Goal: Transaction & Acquisition: Purchase product/service

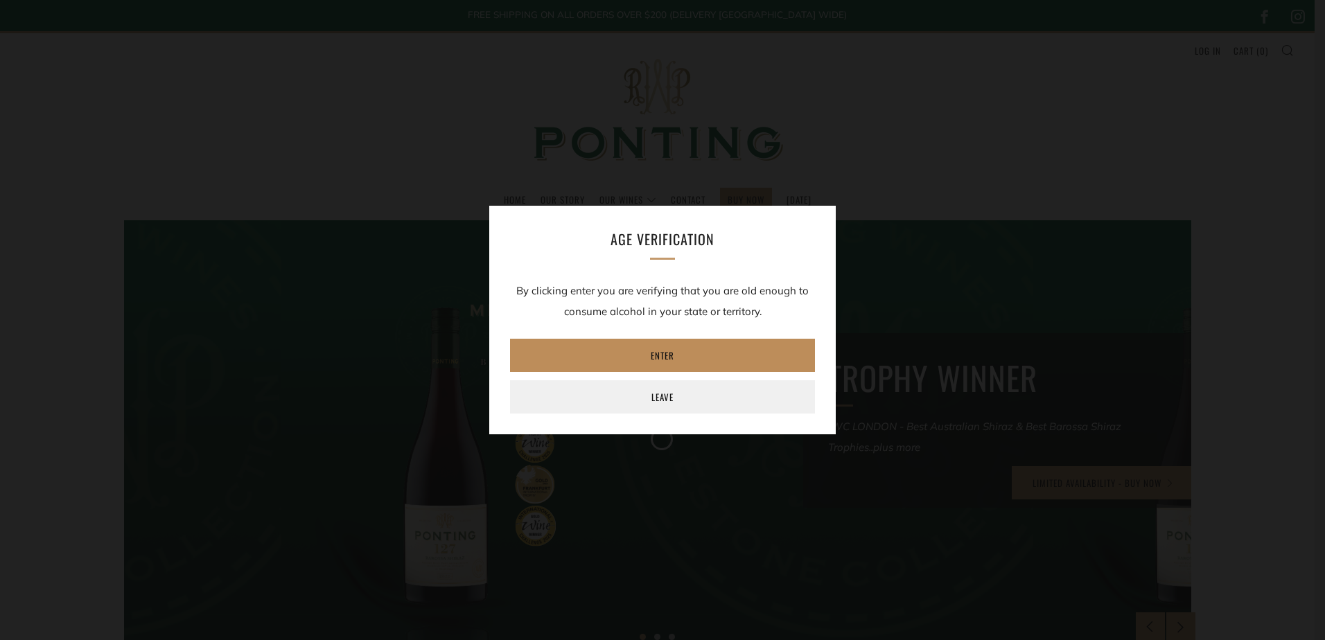
click at [682, 359] on link "Enter" at bounding box center [662, 355] width 305 height 33
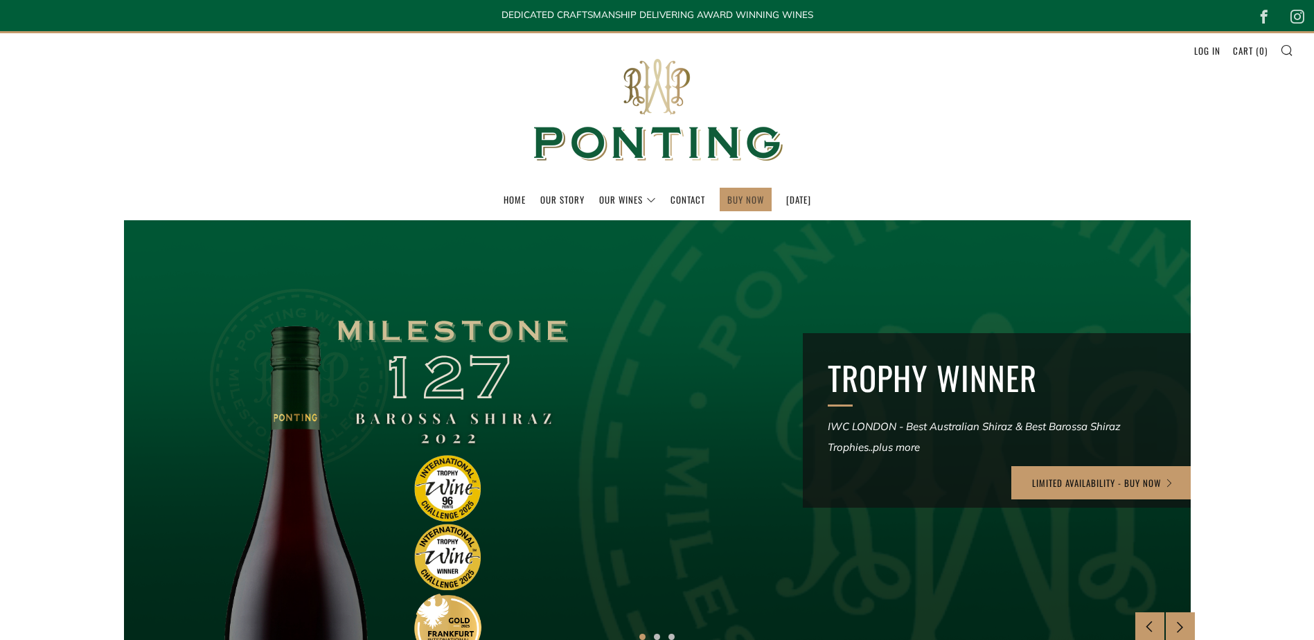
click at [727, 202] on link "BUY NOW" at bounding box center [745, 199] width 37 height 22
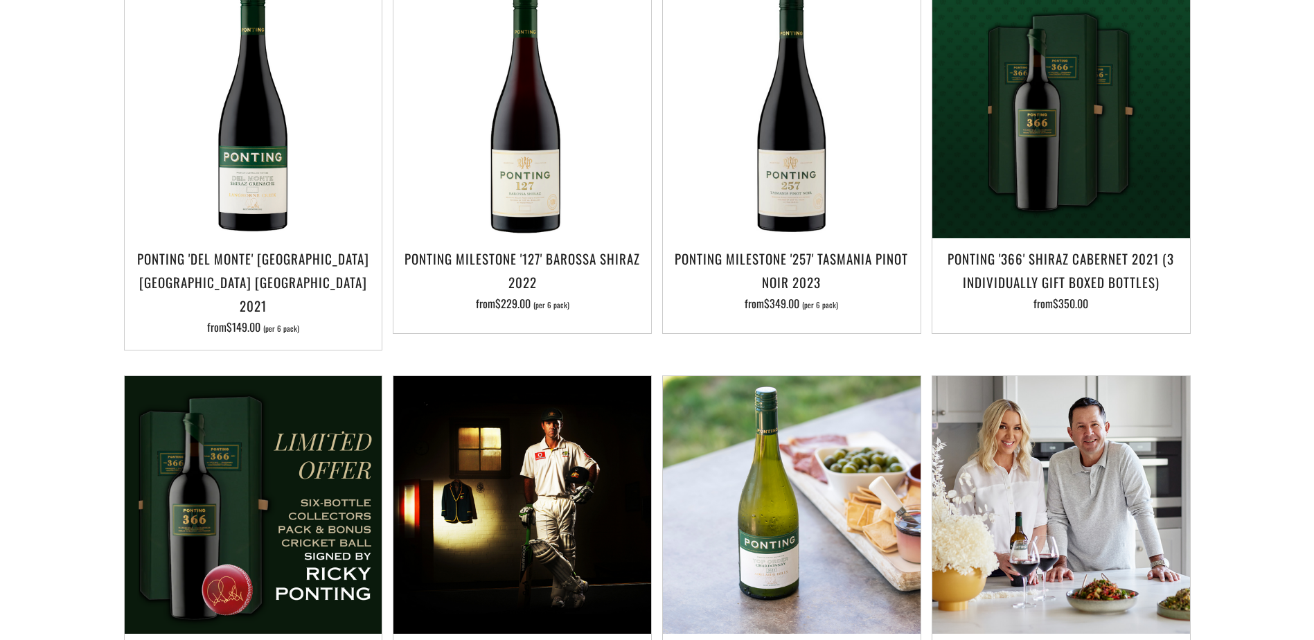
scroll to position [762, 0]
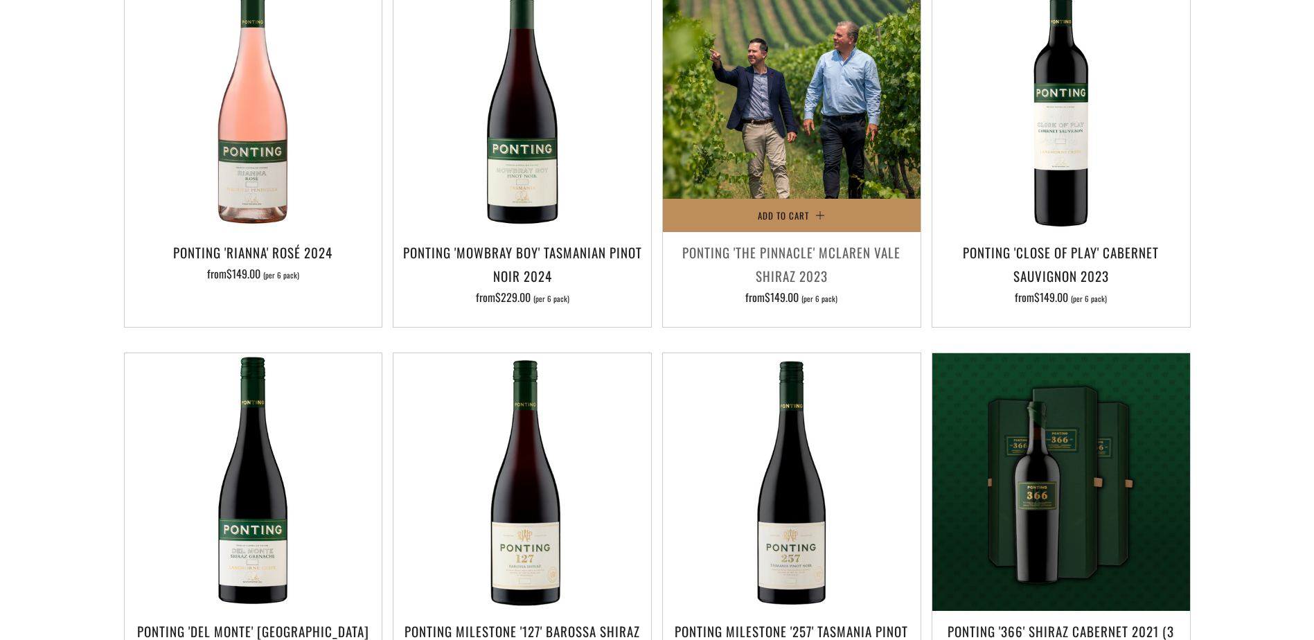
click at [781, 206] on button "Add to Cart" at bounding box center [792, 215] width 258 height 33
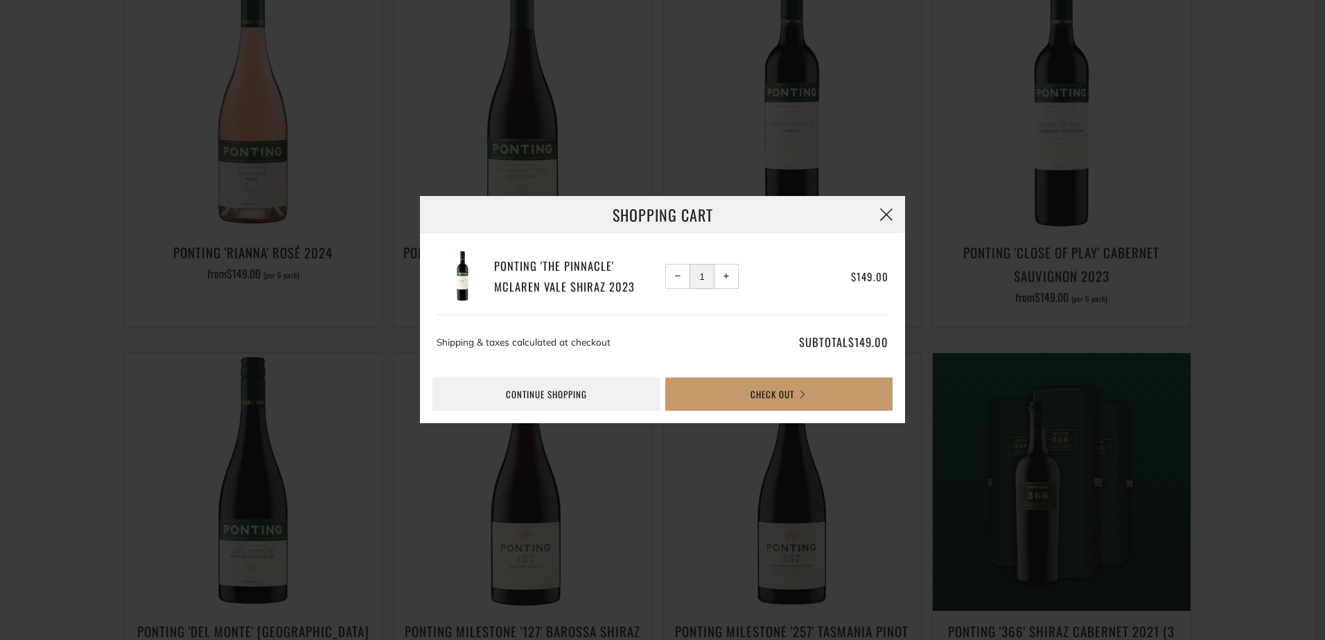
click at [880, 216] on button "button" at bounding box center [885, 214] width 37 height 37
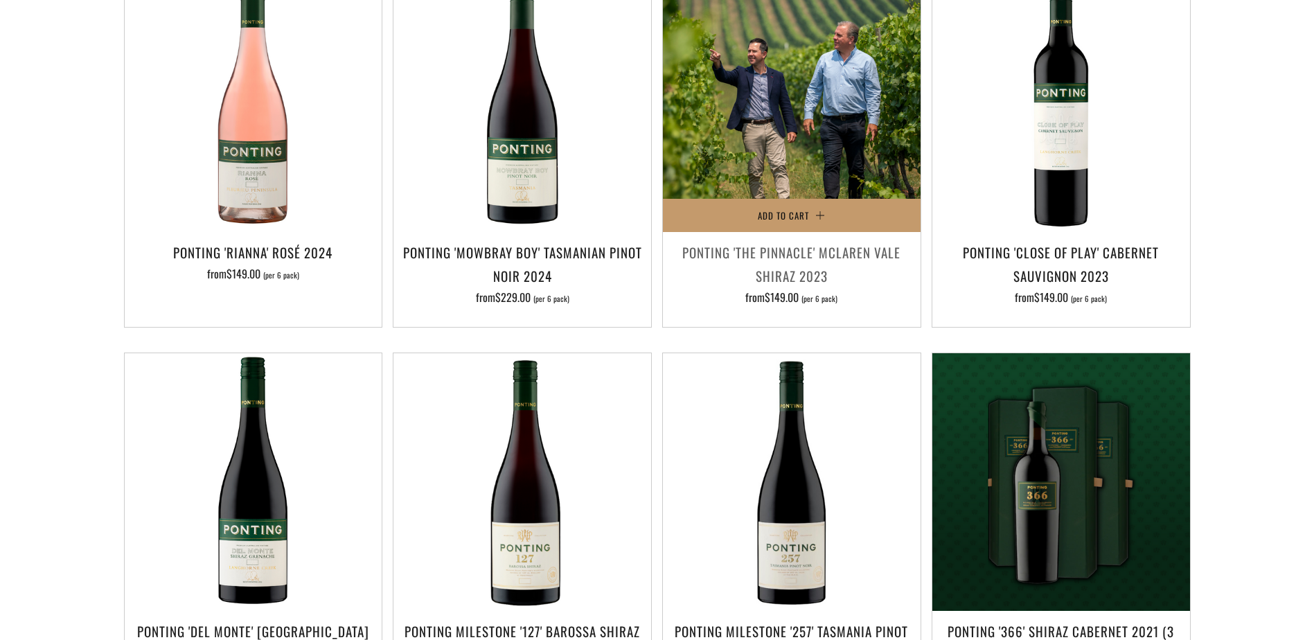
click at [803, 129] on img at bounding box center [792, 103] width 258 height 258
